Goal: Information Seeking & Learning: Learn about a topic

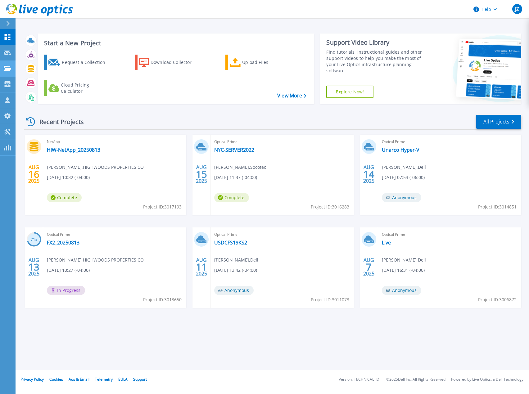
drag, startPoint x: 76, startPoint y: 149, endPoint x: 8, endPoint y: 69, distance: 105.4
click at [8, 69] on icon at bounding box center [7, 68] width 7 height 5
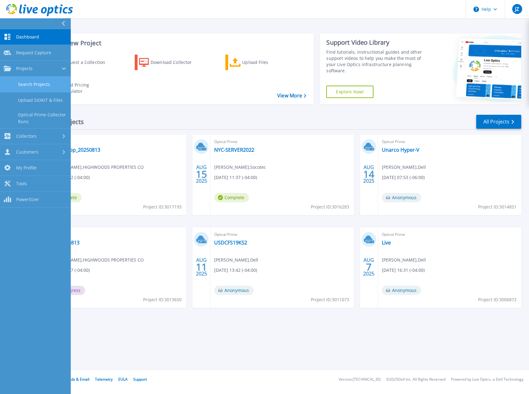
click at [46, 88] on link "Search Projects" at bounding box center [35, 85] width 71 height 16
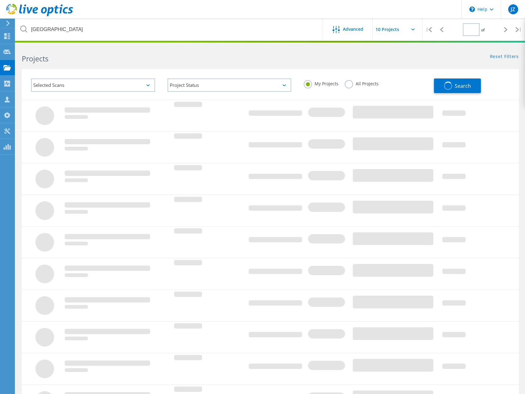
type input "1"
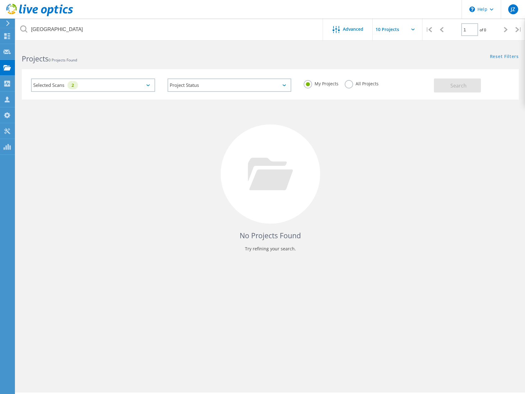
click at [348, 84] on label "All Projects" at bounding box center [361, 83] width 34 height 6
click at [0, 0] on input "All Projects" at bounding box center [0, 0] width 0 height 0
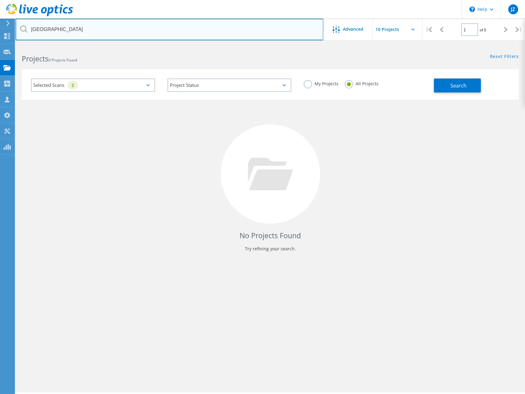
click at [91, 30] on input "[GEOGRAPHIC_DATA]" at bounding box center [170, 30] width 308 height 22
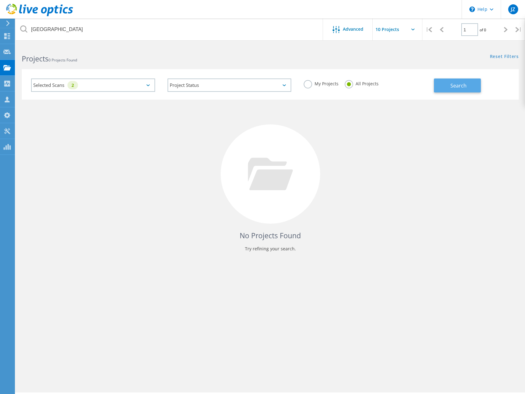
click at [468, 83] on button "Search" at bounding box center [457, 86] width 47 height 14
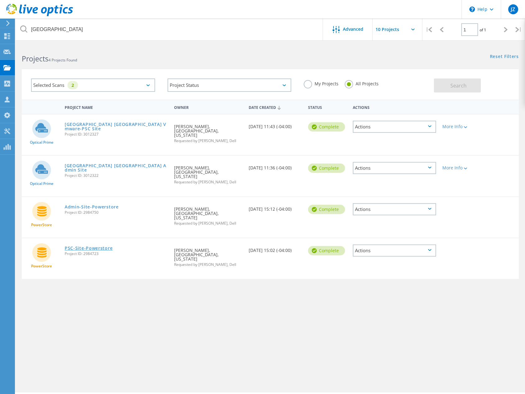
click at [91, 246] on link "PSC-Site-Powerstore" at bounding box center [89, 248] width 48 height 4
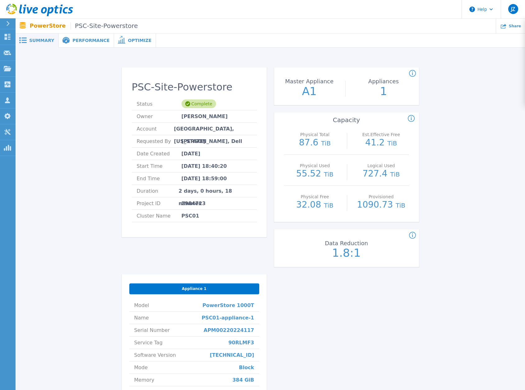
click at [92, 42] on span "Performance" at bounding box center [90, 40] width 37 height 4
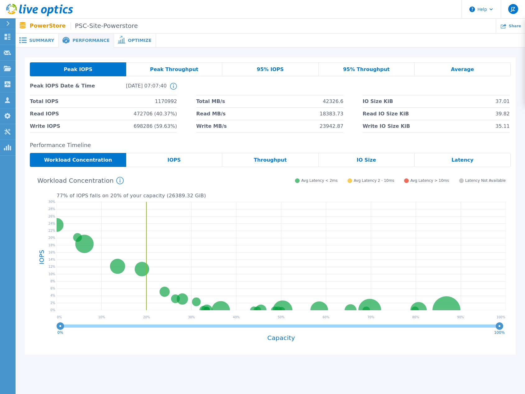
click at [190, 157] on div "IOPS" at bounding box center [174, 160] width 96 height 14
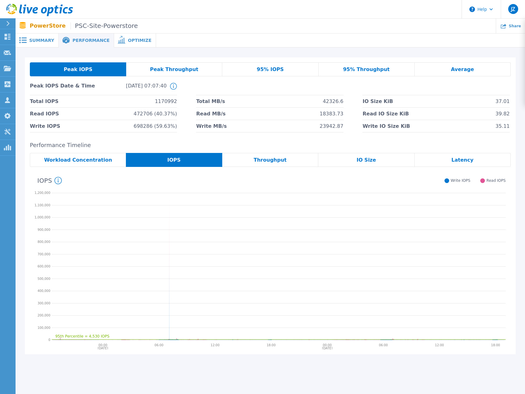
drag, startPoint x: 267, startPoint y: 163, endPoint x: 293, endPoint y: 161, distance: 26.8
click at [267, 163] on span "Throughput" at bounding box center [269, 160] width 33 height 5
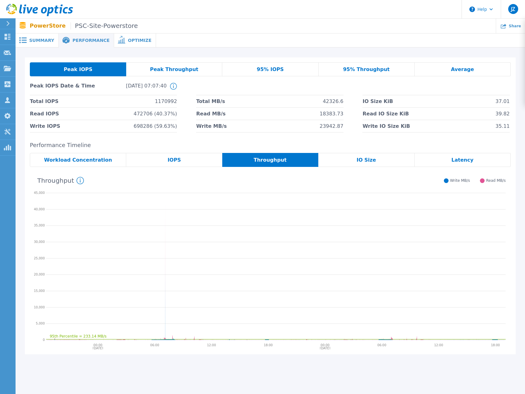
click at [386, 157] on div "IO Size" at bounding box center [366, 160] width 96 height 14
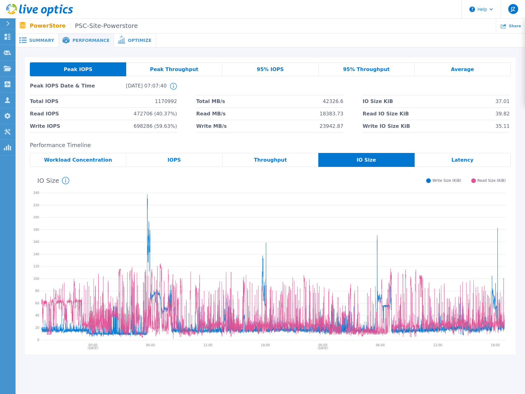
click at [446, 161] on div "Latency" at bounding box center [462, 160] width 96 height 14
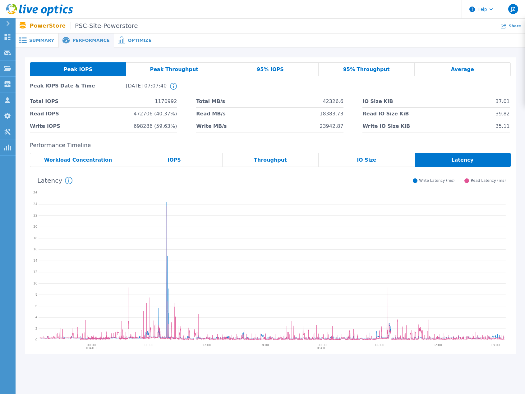
click at [162, 70] on span "Peak Throughput" at bounding box center [174, 69] width 48 height 5
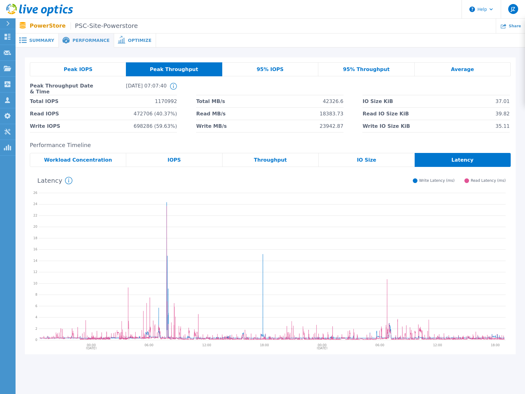
click at [257, 66] on div "95% IOPS" at bounding box center [270, 69] width 96 height 14
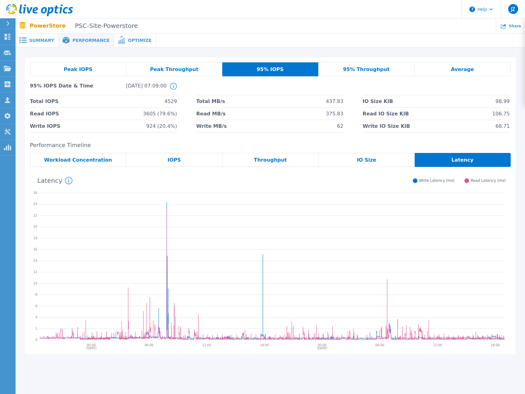
click at [193, 69] on span "Peak Throughput" at bounding box center [174, 69] width 48 height 5
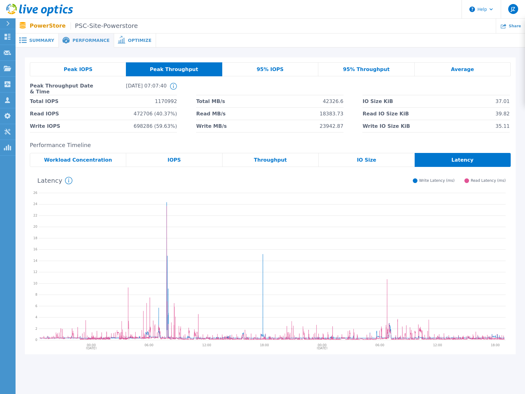
click at [252, 66] on div "95% IOPS" at bounding box center [270, 69] width 96 height 14
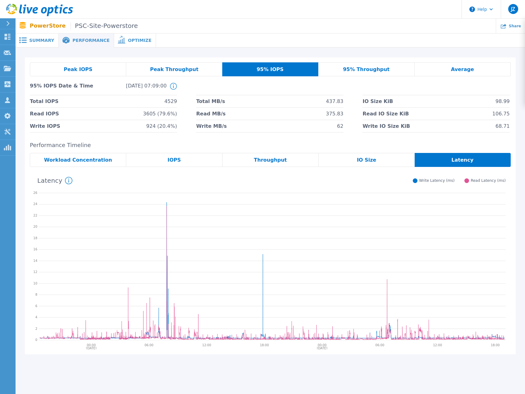
click at [355, 66] on div "95% Throughput" at bounding box center [366, 69] width 96 height 14
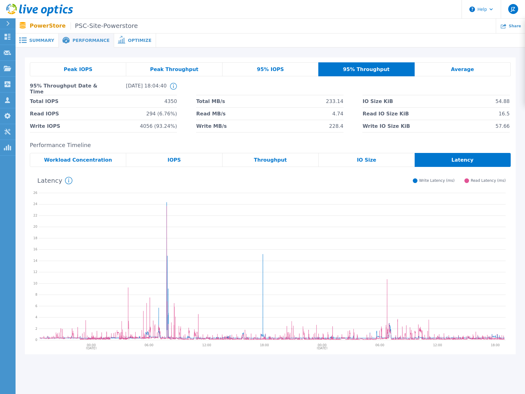
click at [441, 67] on div "Average" at bounding box center [462, 69] width 96 height 14
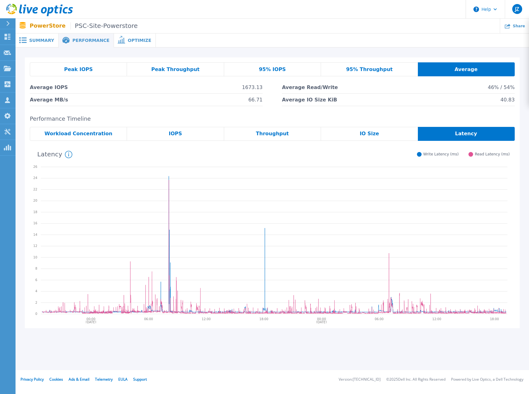
click at [357, 67] on span "95% Throughput" at bounding box center [369, 69] width 47 height 5
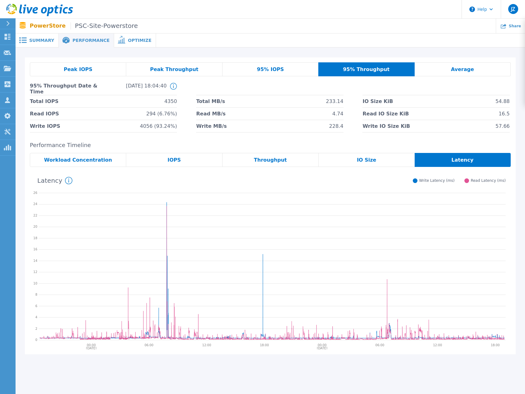
click at [285, 74] on div "95% IOPS" at bounding box center [270, 69] width 96 height 14
